Goal: Unclear

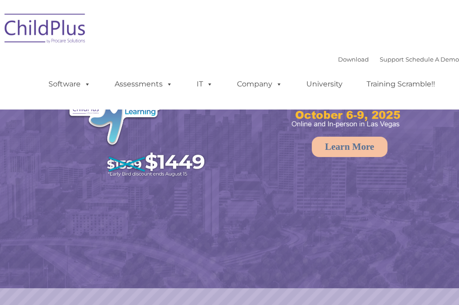
select select "MEDIUM"
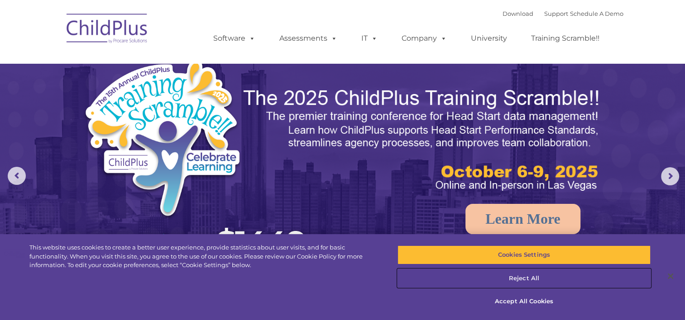
click at [458, 277] on button "Reject All" at bounding box center [523, 278] width 253 height 19
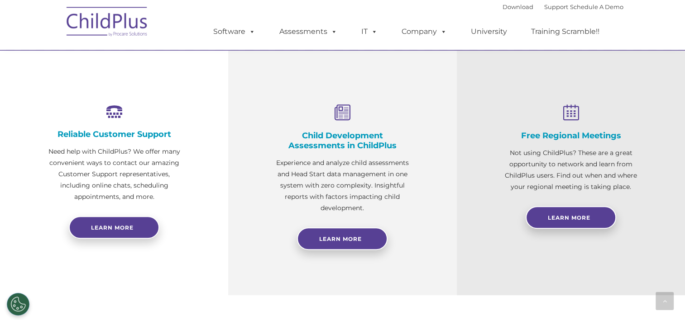
scroll to position [560, 0]
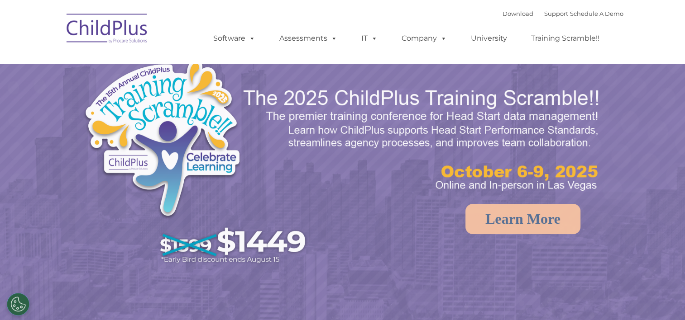
select select "MEDIUM"
